Goal: Navigation & Orientation: Find specific page/section

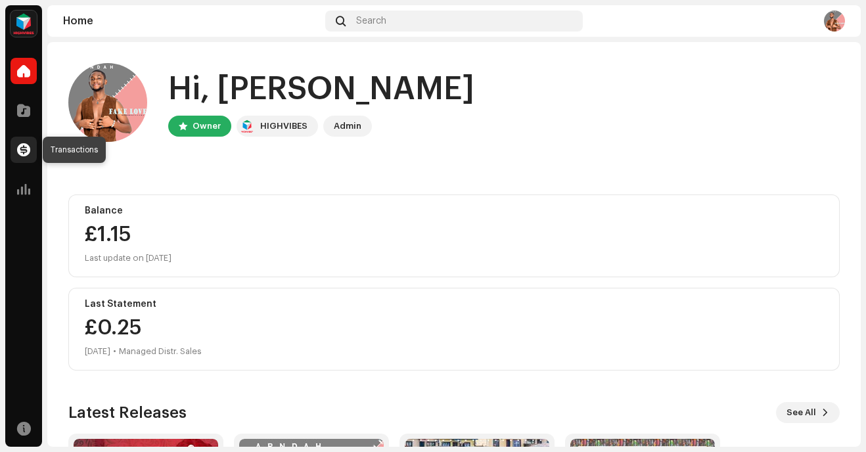
click at [30, 147] on span at bounding box center [23, 150] width 13 height 11
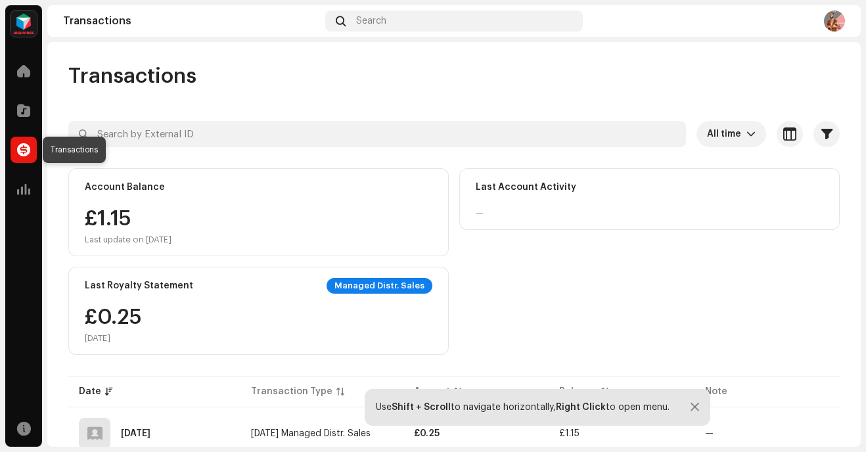
click at [20, 154] on span at bounding box center [23, 150] width 13 height 11
click at [27, 147] on span at bounding box center [23, 150] width 13 height 11
click at [22, 112] on span at bounding box center [23, 110] width 13 height 11
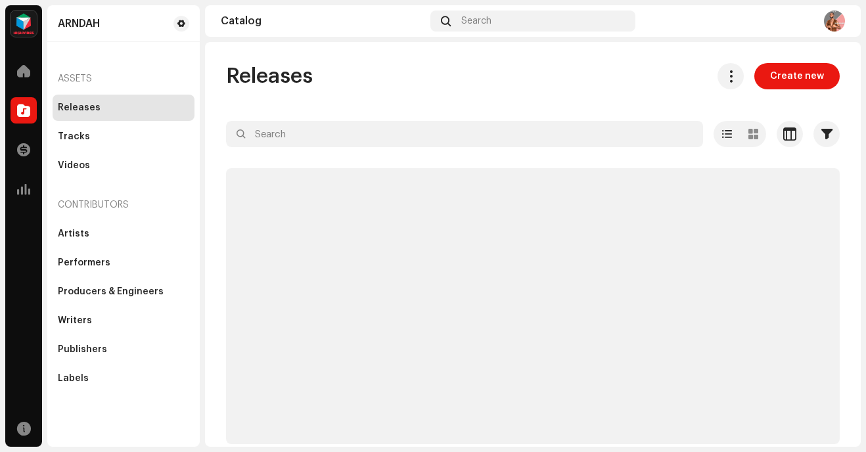
click at [22, 112] on span at bounding box center [23, 110] width 13 height 11
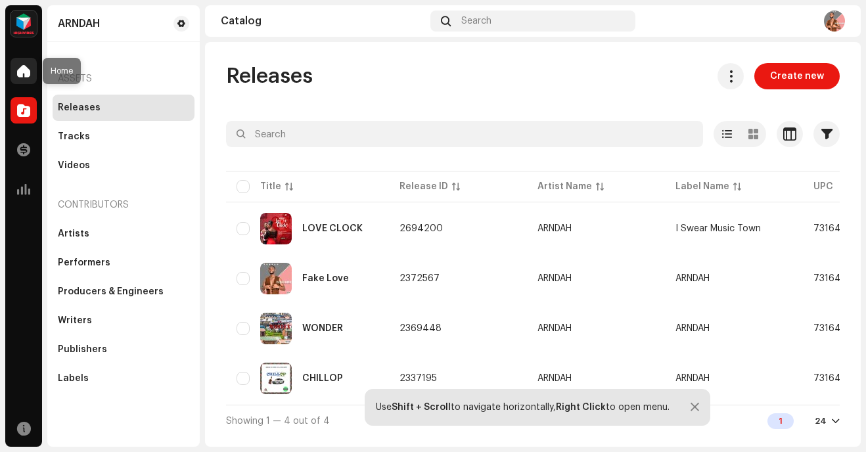
click at [20, 68] on span at bounding box center [23, 71] width 13 height 11
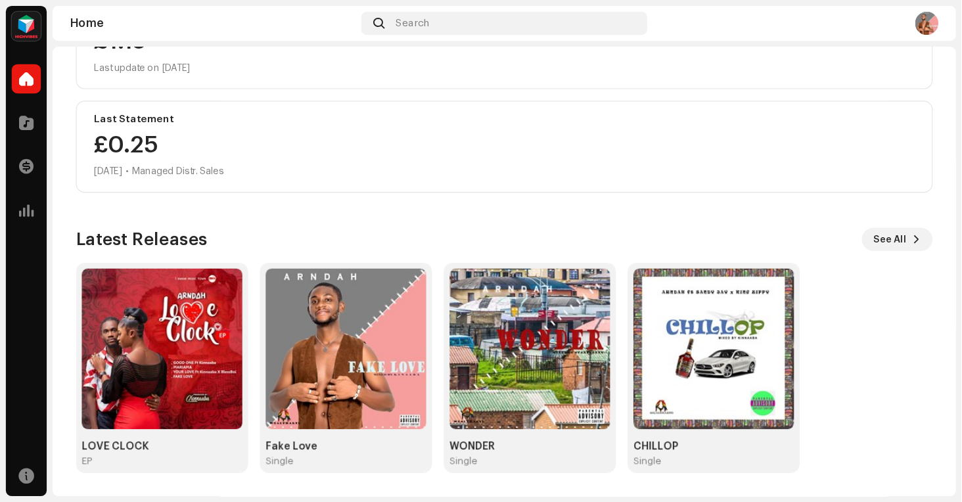
scroll to position [66, 0]
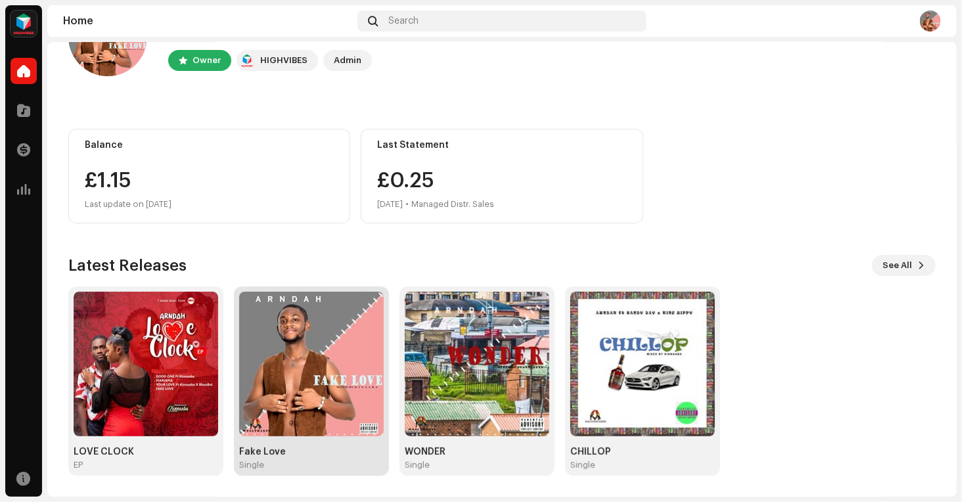
drag, startPoint x: 215, startPoint y: 304, endPoint x: 238, endPoint y: 337, distance: 41.0
click at [239, 337] on img at bounding box center [311, 364] width 145 height 145
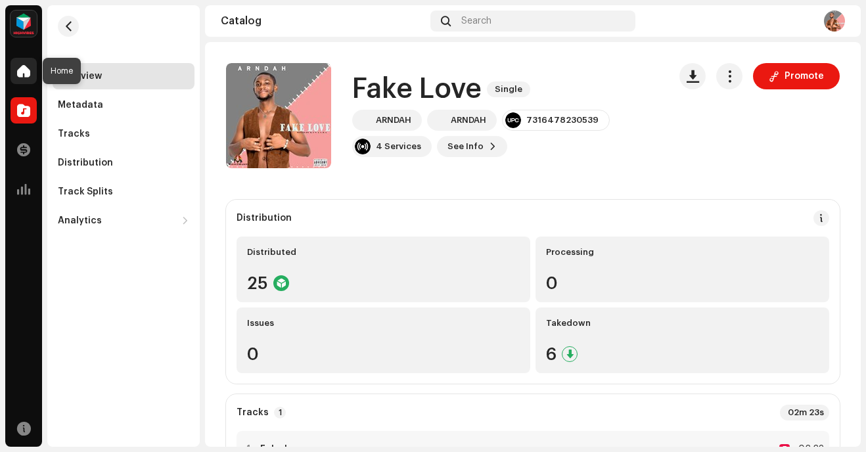
click at [22, 76] on span at bounding box center [23, 71] width 13 height 11
